Goal: Task Accomplishment & Management: Manage account settings

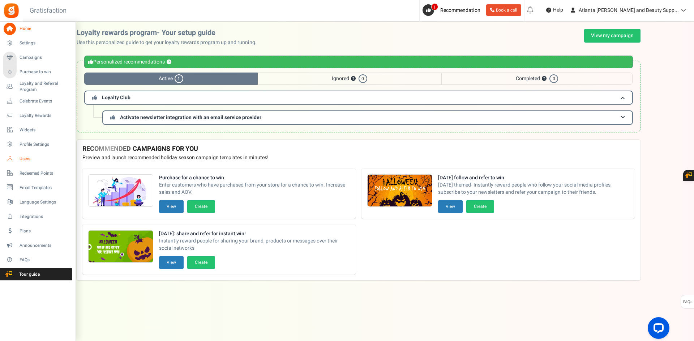
click at [27, 159] on span "Users" at bounding box center [45, 159] width 51 height 6
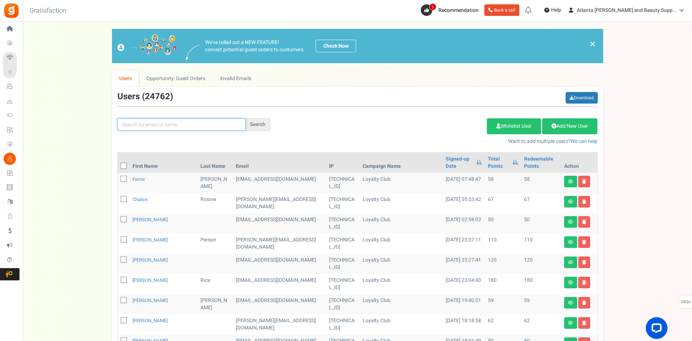
click at [172, 124] on input "text" at bounding box center [181, 125] width 128 height 12
paste input "[EMAIL_ADDRESS][DOMAIN_NAME]"
type input "[EMAIL_ADDRESS][DOMAIN_NAME]"
click at [267, 125] on div "Search" at bounding box center [258, 125] width 25 height 12
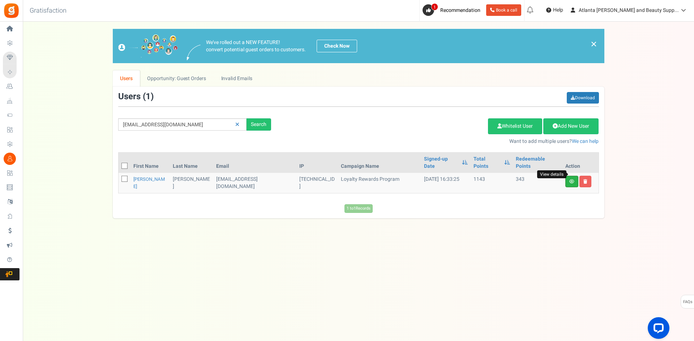
click at [573, 180] on icon at bounding box center [571, 182] width 5 height 4
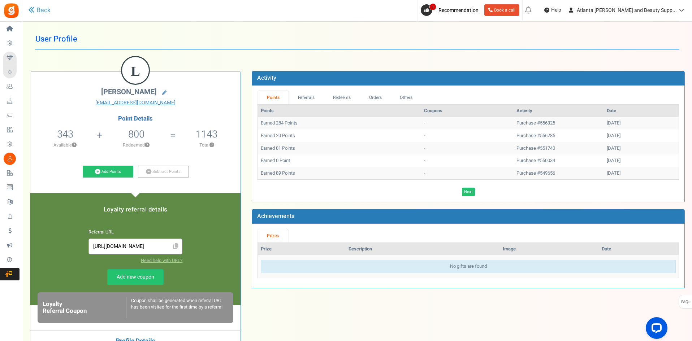
click at [228, 238] on div "Loyalty referral details Referral URL [URL][DOMAIN_NAME] Need help with URL? Lo…" at bounding box center [135, 249] width 210 height 112
